Goal: Task Accomplishment & Management: Manage account settings

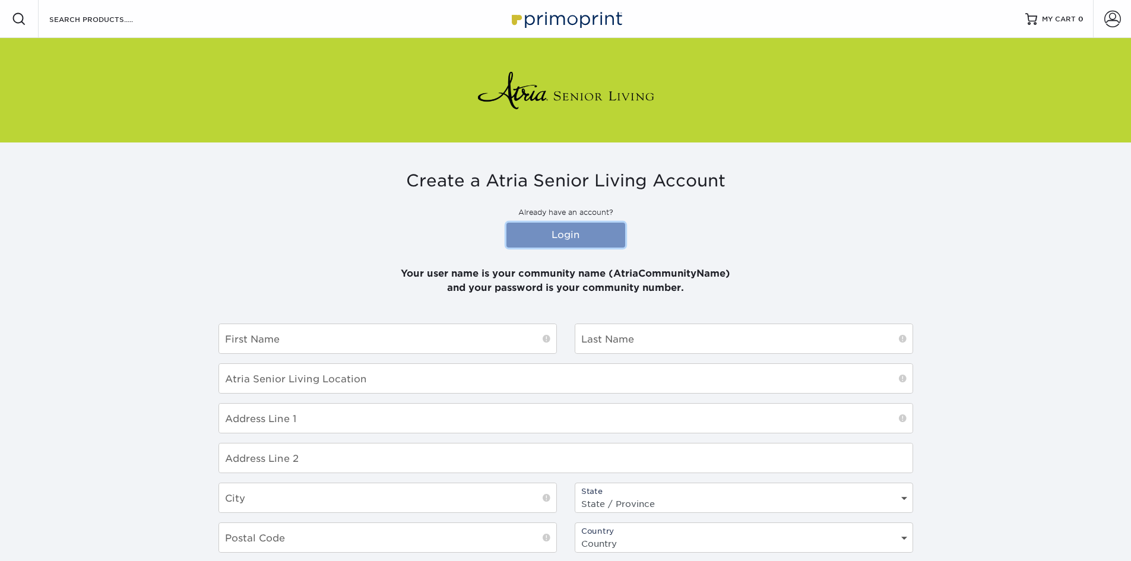
click at [575, 240] on link "Login" at bounding box center [565, 235] width 119 height 25
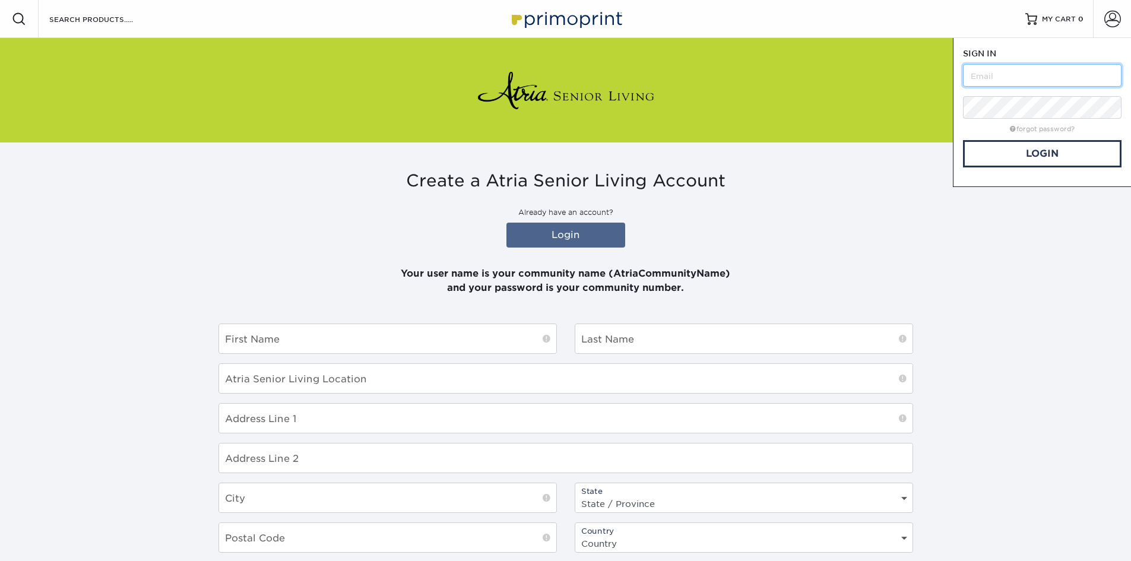
click at [1015, 77] on input "text" at bounding box center [1042, 75] width 158 height 23
type input "AtriaBethlehem"
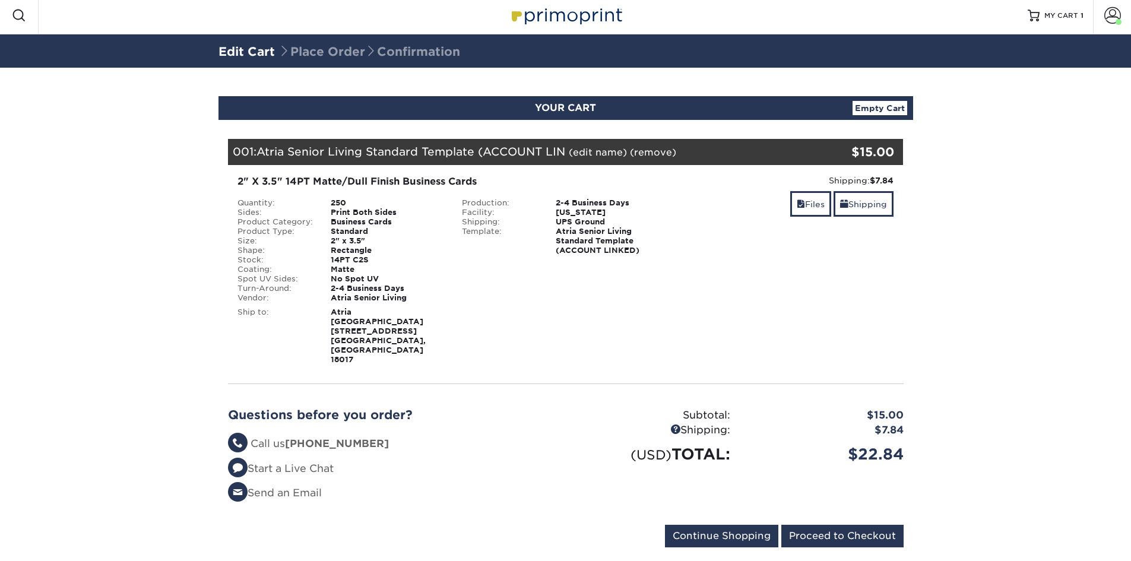
scroll to position [4, 0]
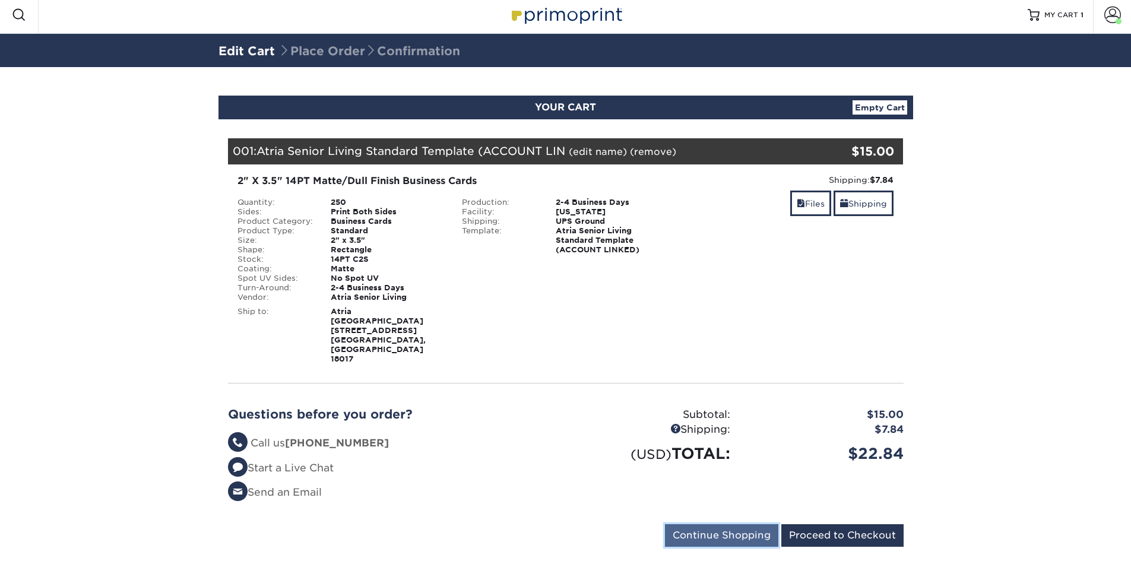
click at [709, 524] on input "Continue Shopping" at bounding box center [721, 535] width 113 height 23
